Goal: Task Accomplishment & Management: Manage account settings

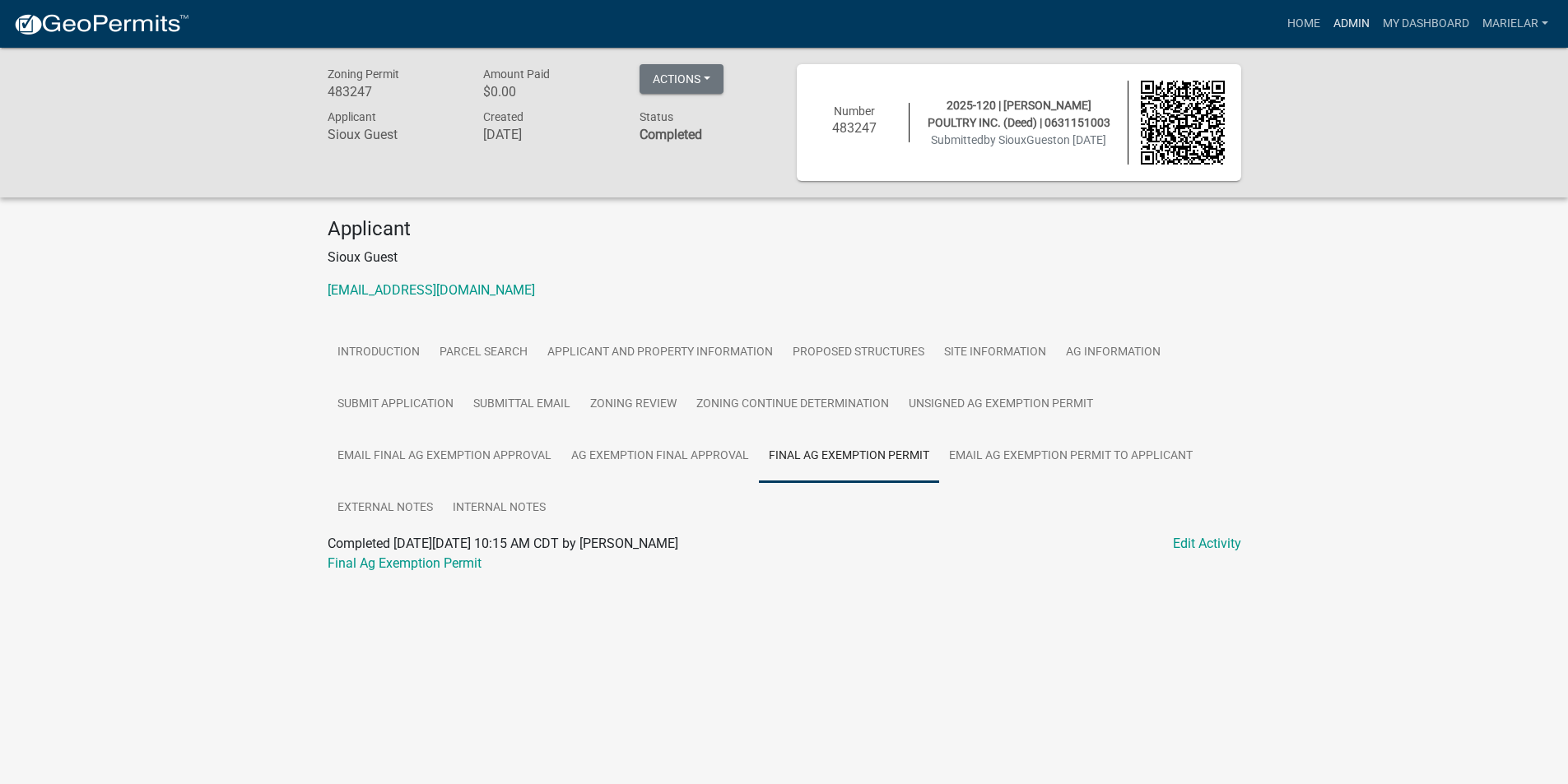
click at [1348, 25] on link "Admin" at bounding box center [1351, 23] width 49 height 31
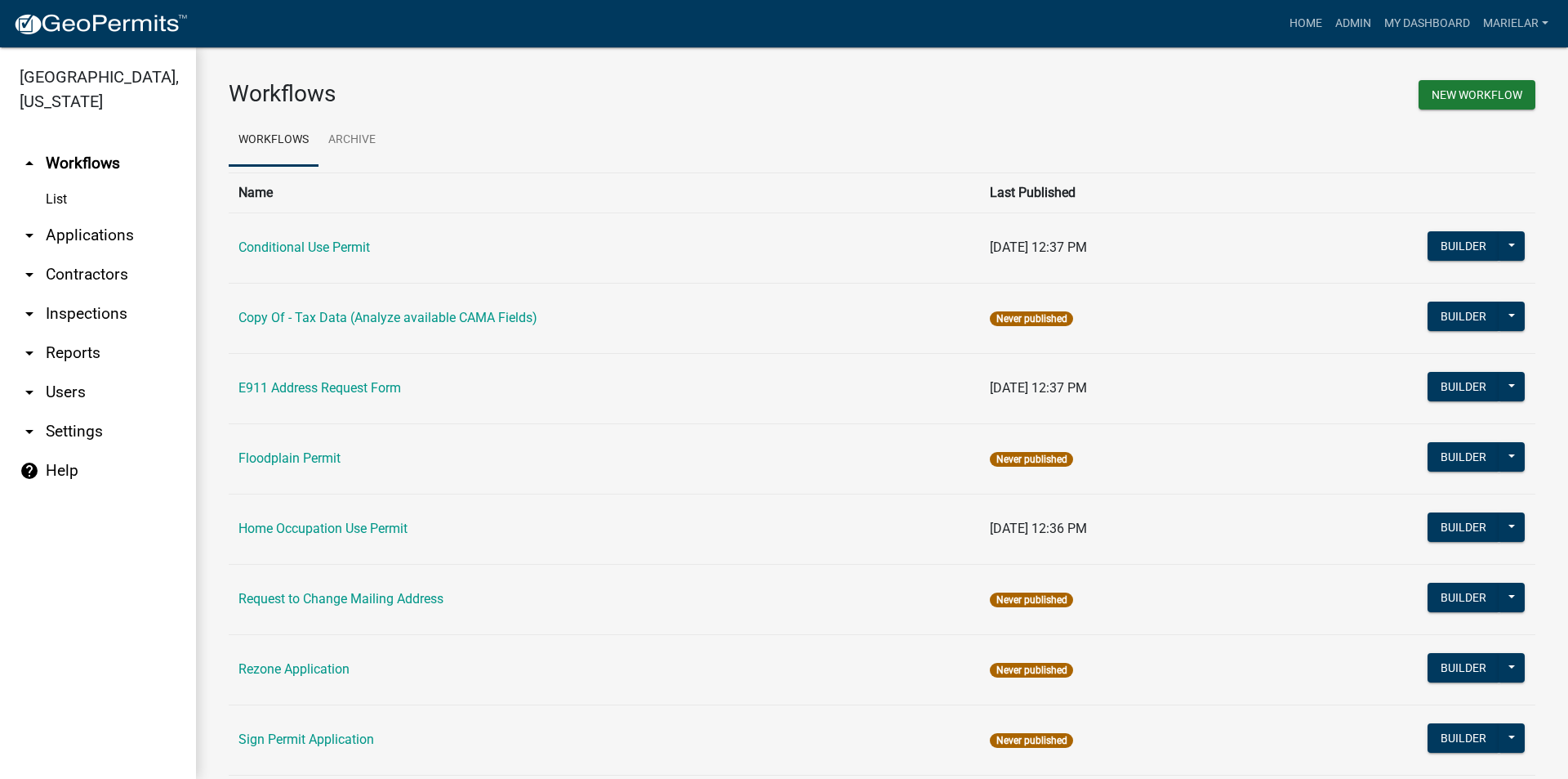
click at [38, 225] on icon "arrow_drop_down" at bounding box center [29, 235] width 20 height 20
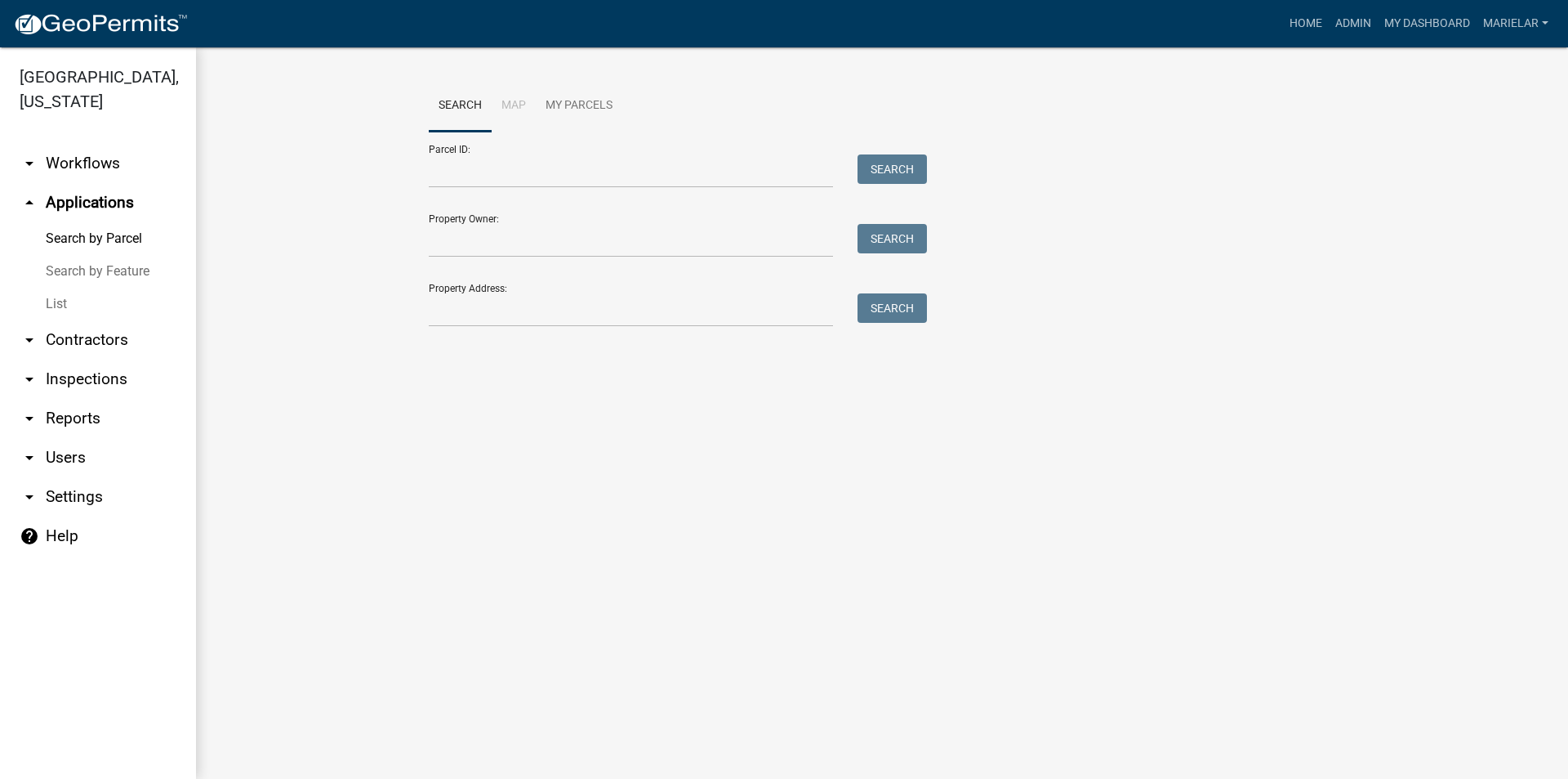
click at [64, 287] on link "List" at bounding box center [98, 303] width 196 height 33
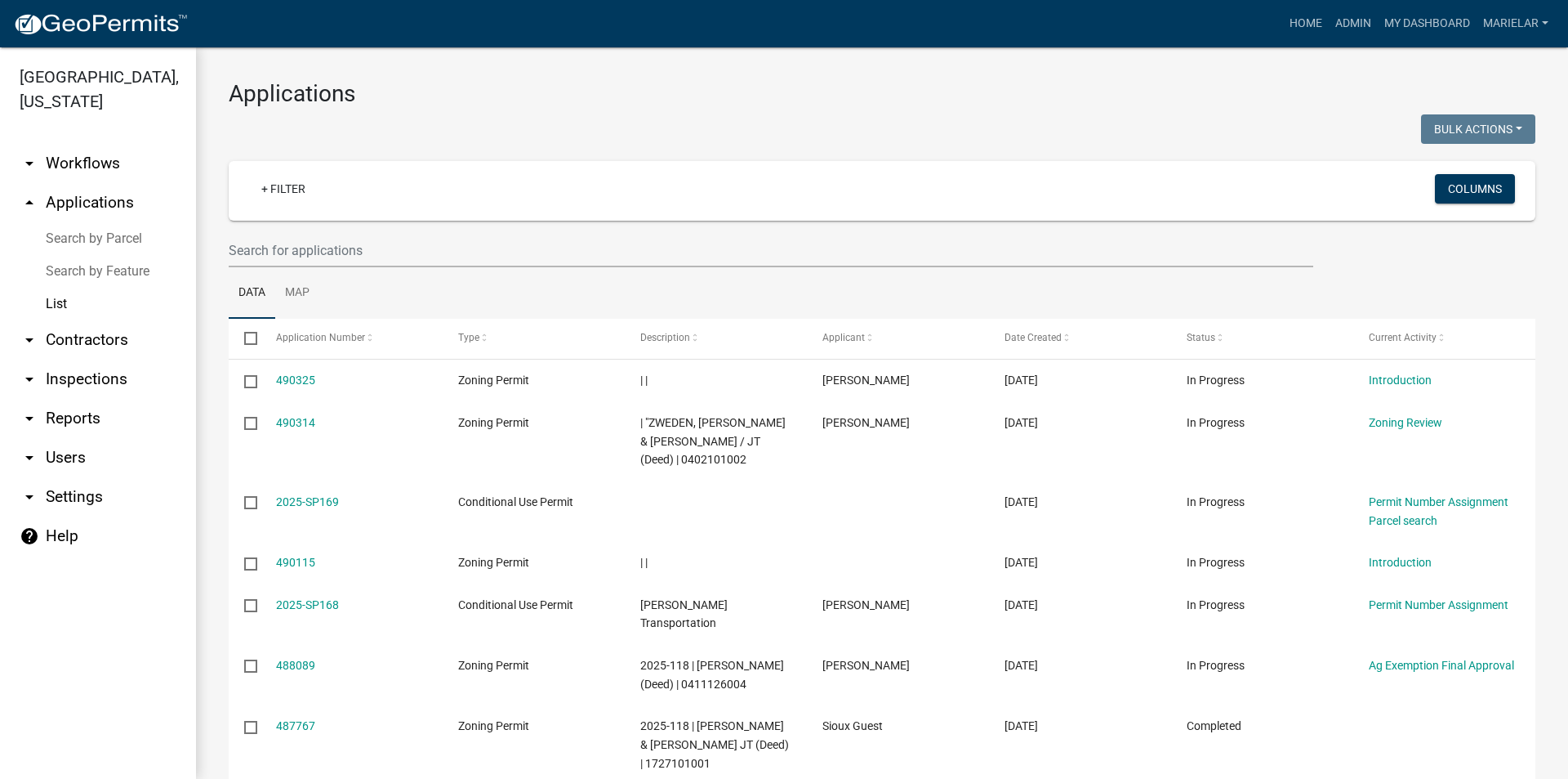
click at [662, 127] on div at bounding box center [549, 131] width 666 height 34
click at [769, 119] on div at bounding box center [549, 131] width 666 height 34
